Goal: Transaction & Acquisition: Purchase product/service

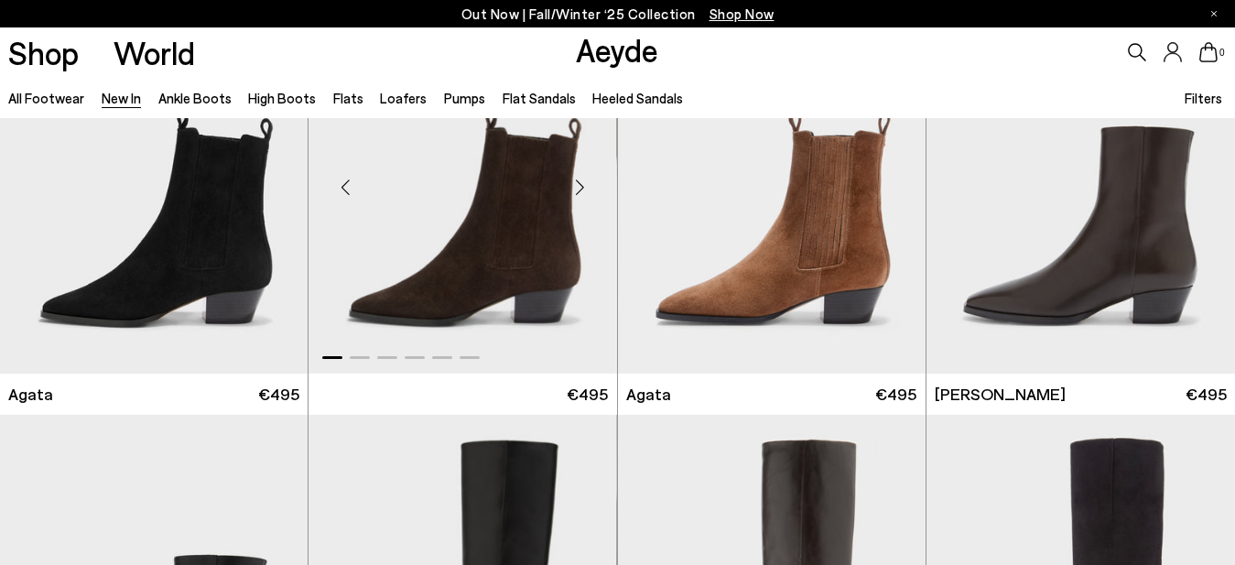
scroll to position [840, 0]
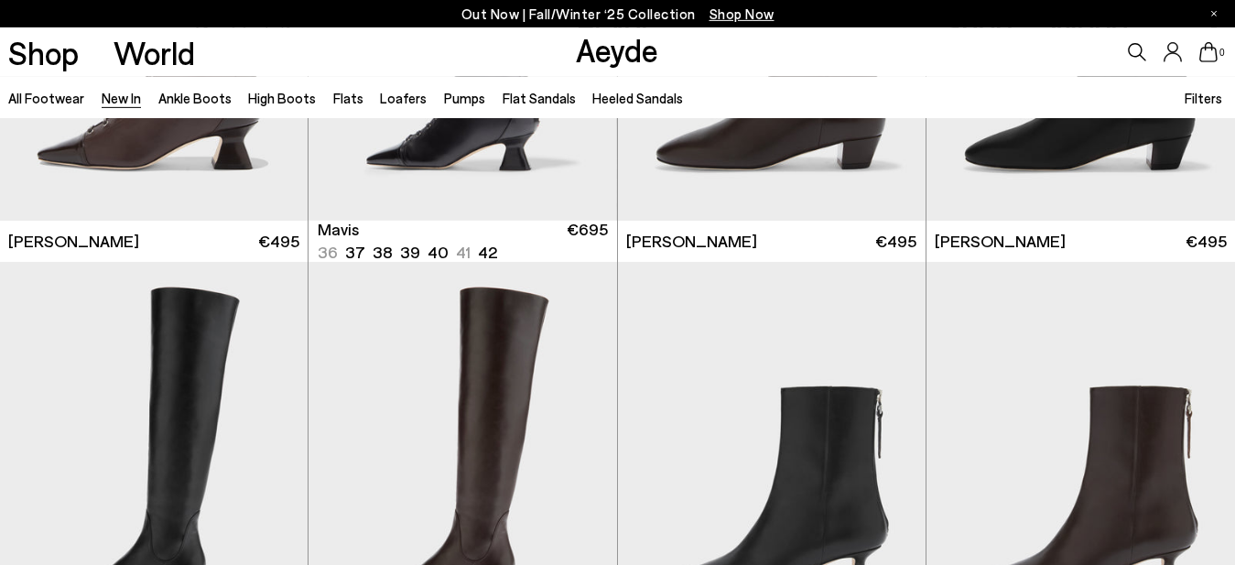
scroll to position [2521, 0]
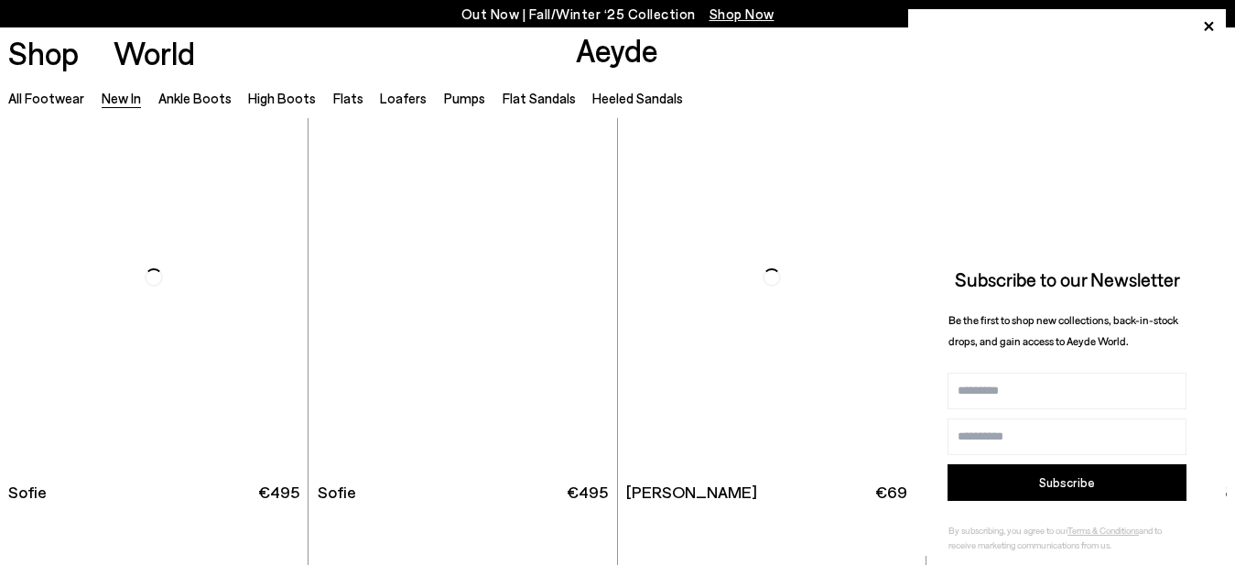
scroll to position [5976, 0]
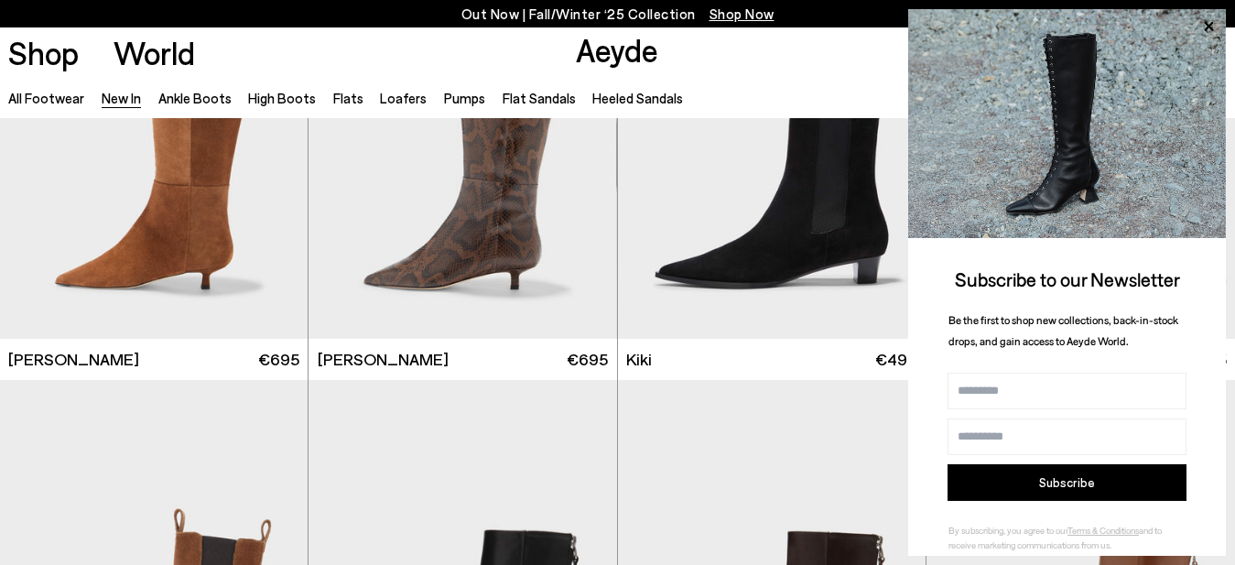
scroll to position [6443, 0]
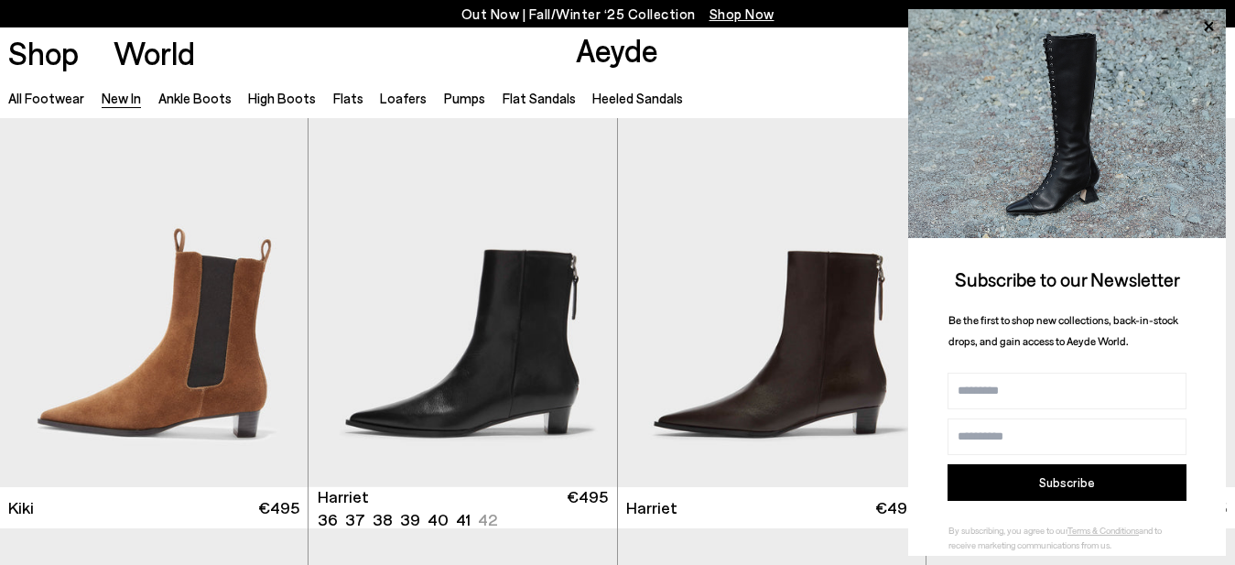
click at [501, 351] on img "1 / 6" at bounding box center [462, 293] width 308 height 387
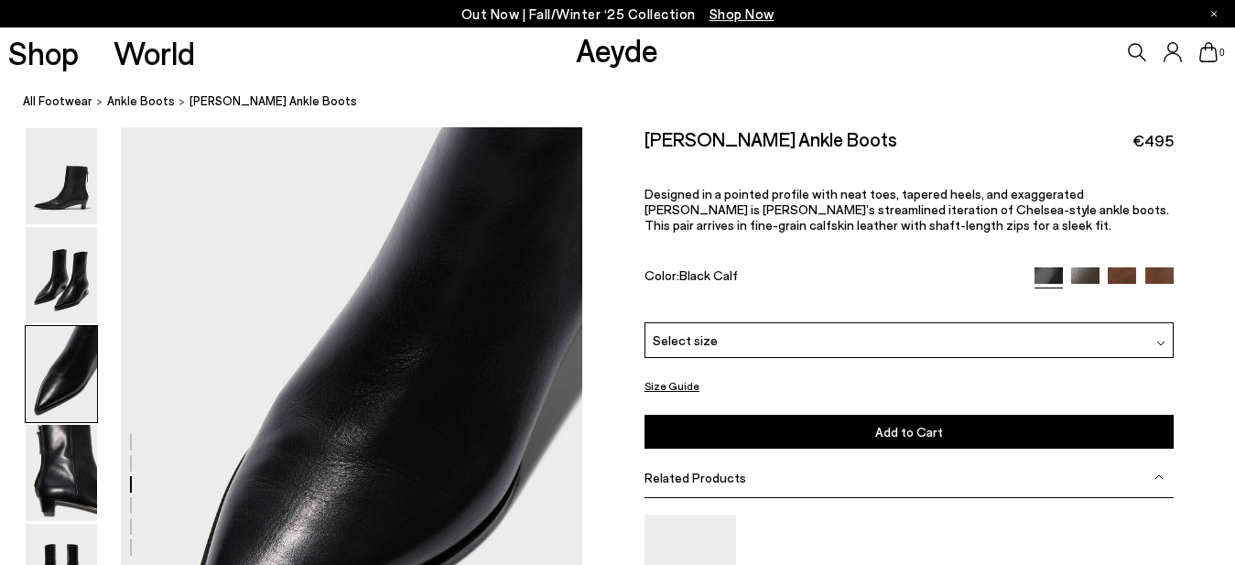
scroll to position [1519, 0]
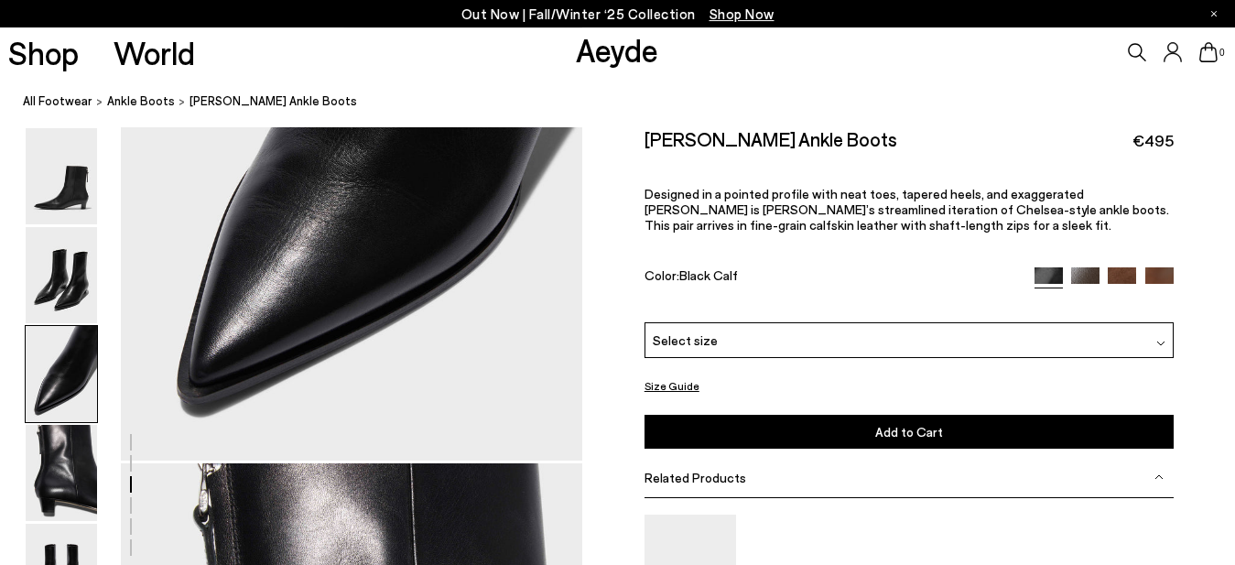
click at [733, 341] on div "Select size" at bounding box center [908, 340] width 529 height 36
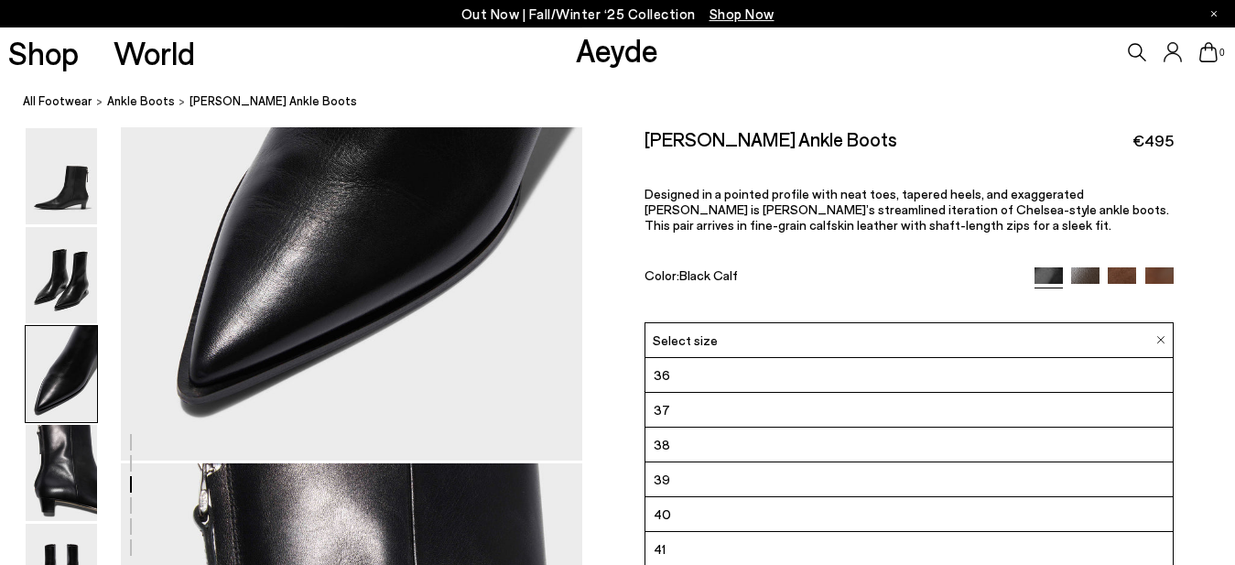
click at [660, 419] on span "37" at bounding box center [662, 409] width 16 height 23
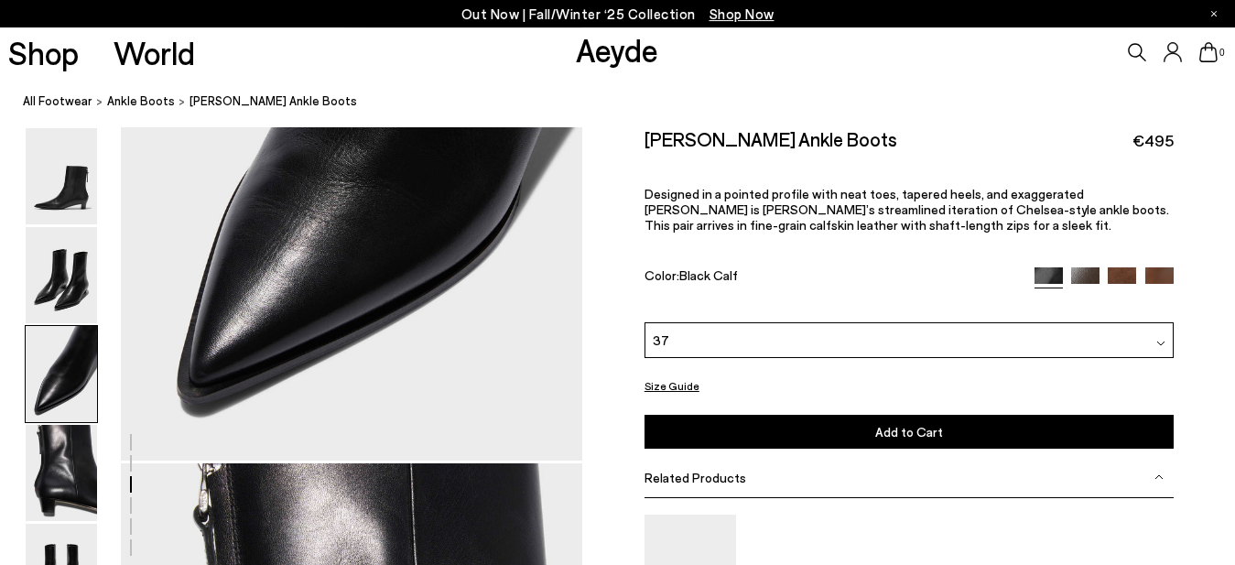
click at [761, 433] on button "Add to Cart Select a Size First" at bounding box center [908, 432] width 529 height 34
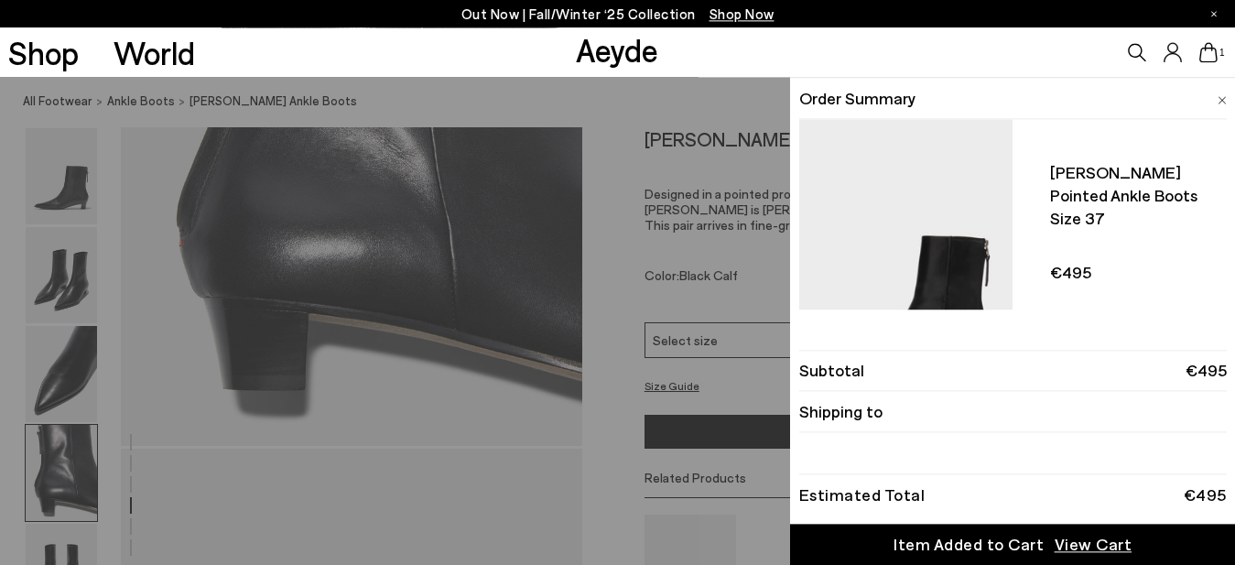
scroll to position [2172, 0]
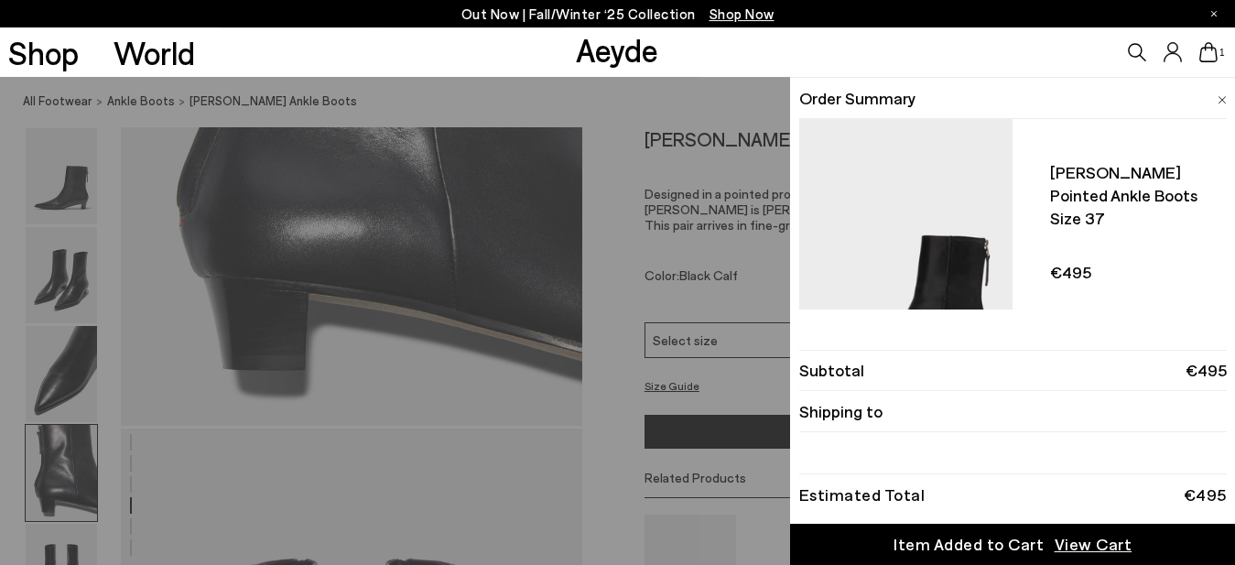
click at [87, 303] on div "Quick Add Color Size View Details Order Summary [PERSON_NAME] pointed ankle boo…" at bounding box center [617, 321] width 1235 height 488
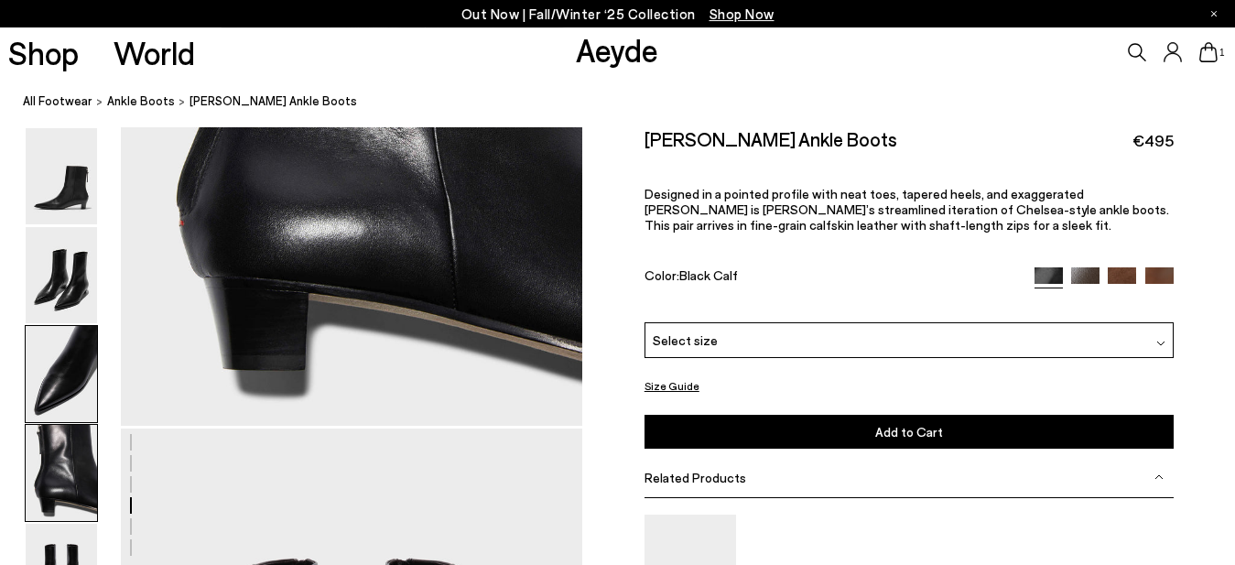
click at [85, 369] on img at bounding box center [61, 374] width 71 height 96
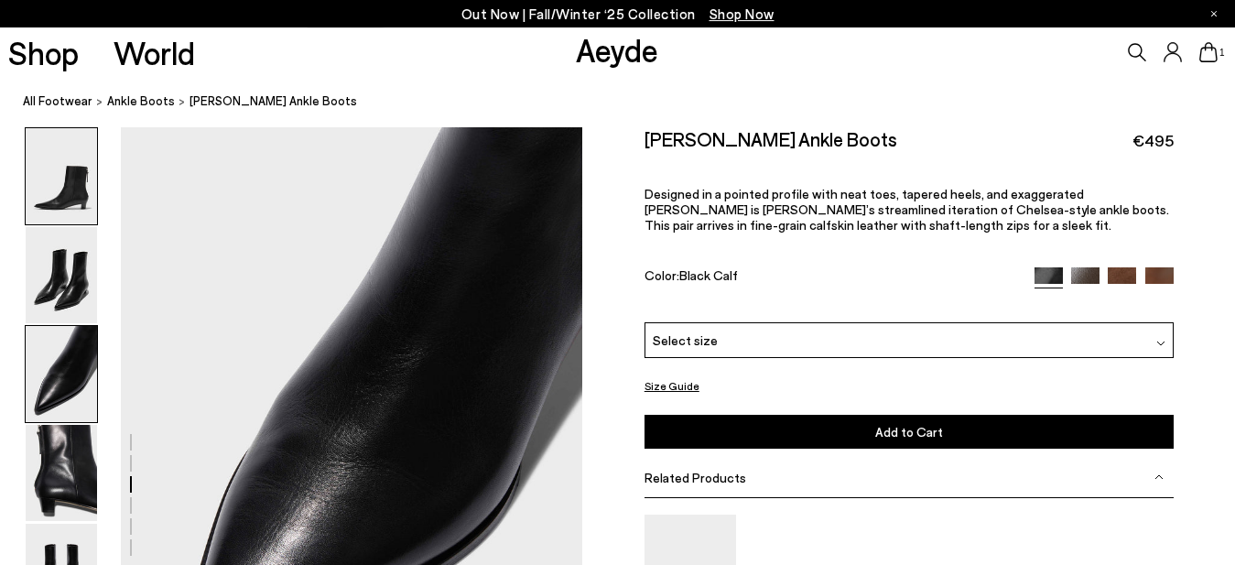
click at [63, 154] on img at bounding box center [61, 176] width 71 height 96
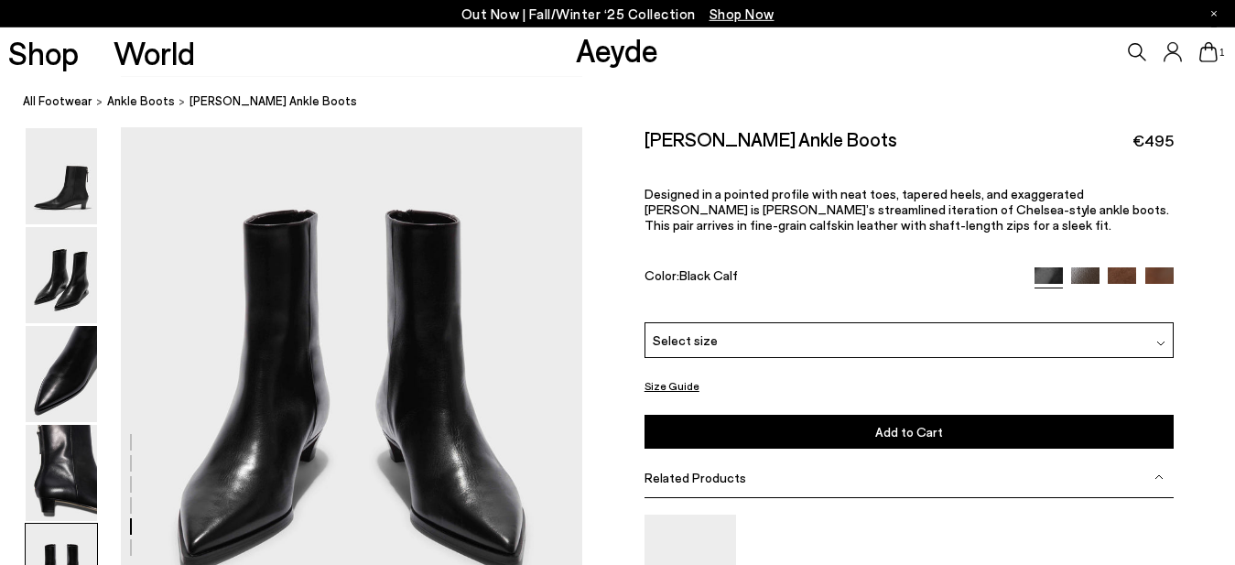
scroll to position [2614, 0]
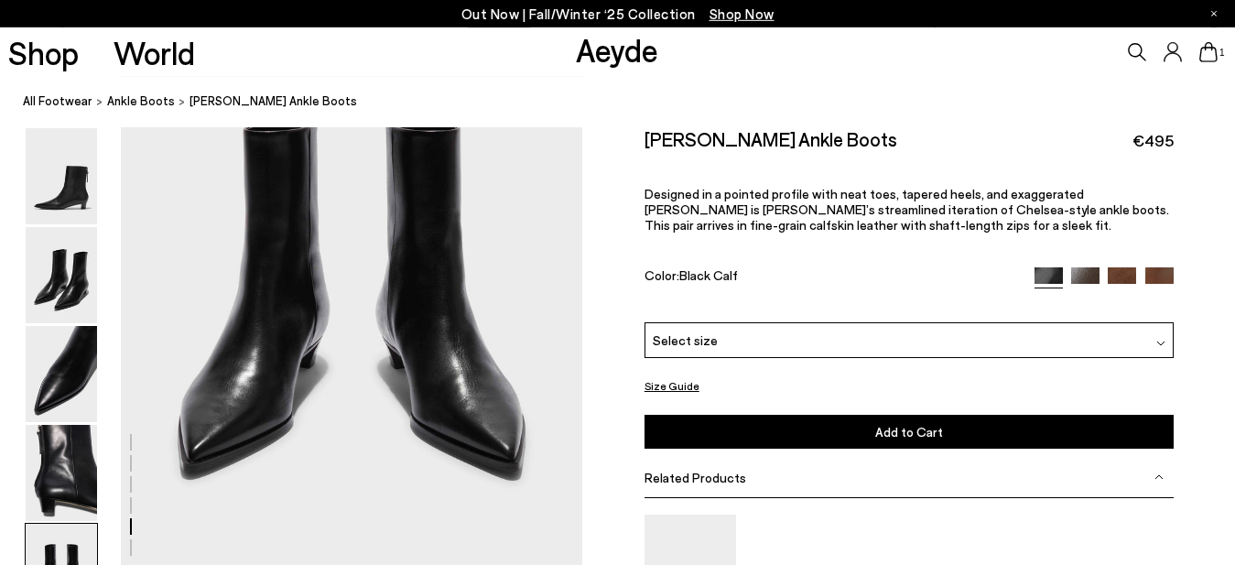
click at [85, 268] on img at bounding box center [61, 275] width 71 height 96
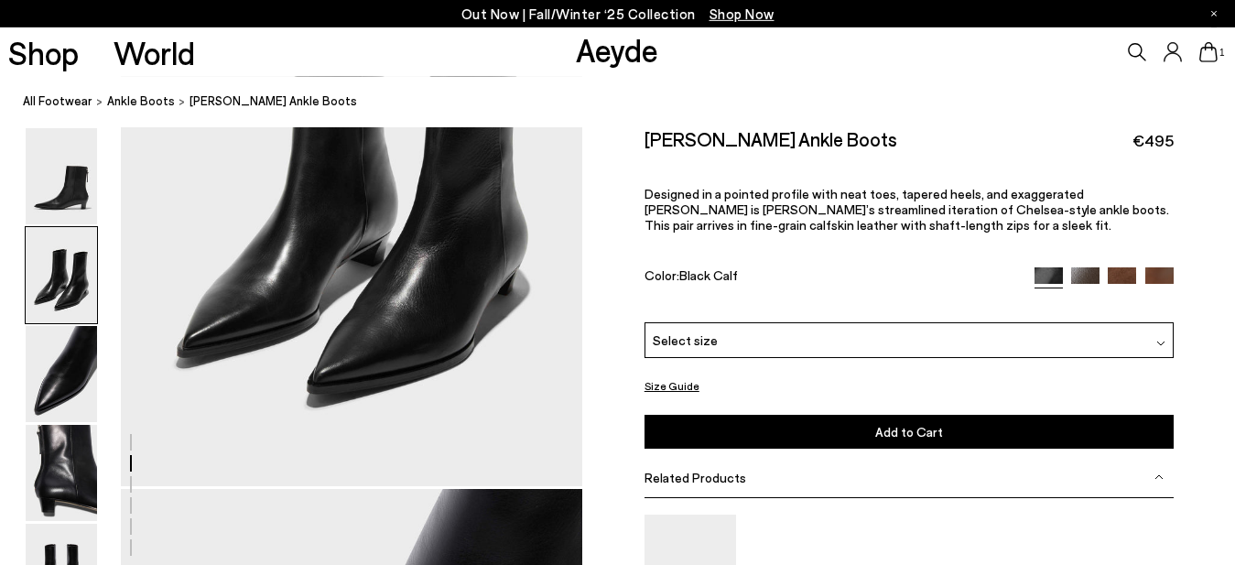
scroll to position [901, 0]
